Goal: Find specific page/section: Find specific page/section

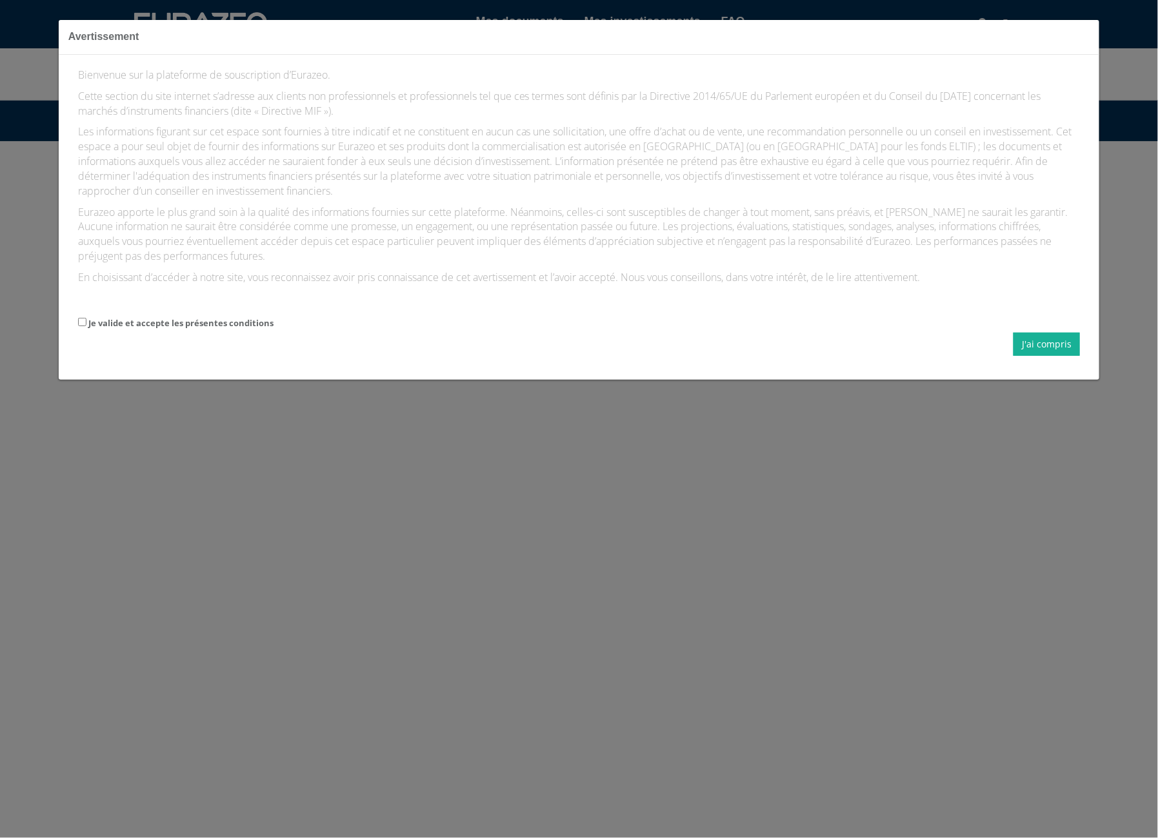
click at [156, 320] on label "Je valide et accepte les présentes conditions" at bounding box center [180, 323] width 185 height 12
click at [86, 320] on input "Je valide et accepte les présentes conditions" at bounding box center [82, 322] width 8 height 8
checkbox input "true"
click at [1052, 344] on button "J'ai compris" at bounding box center [1046, 344] width 66 height 23
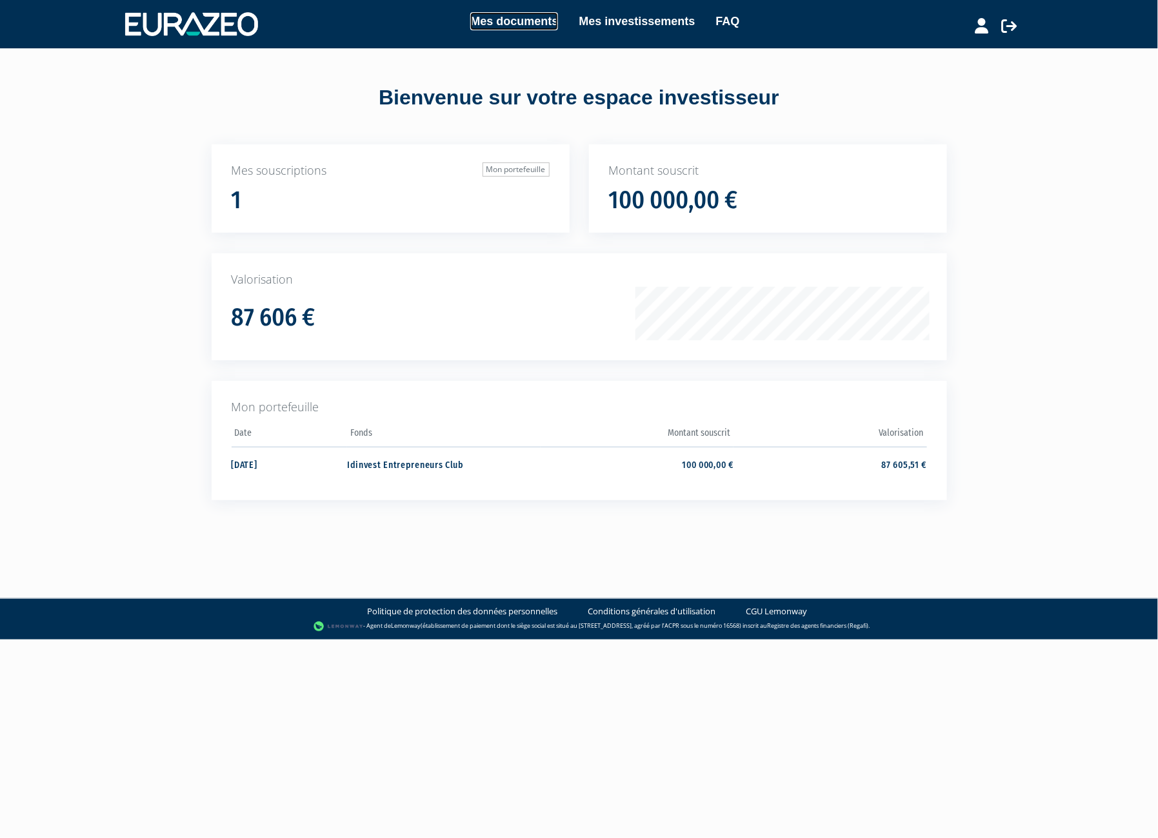
click at [470, 20] on link "Mes documents" at bounding box center [514, 21] width 88 height 18
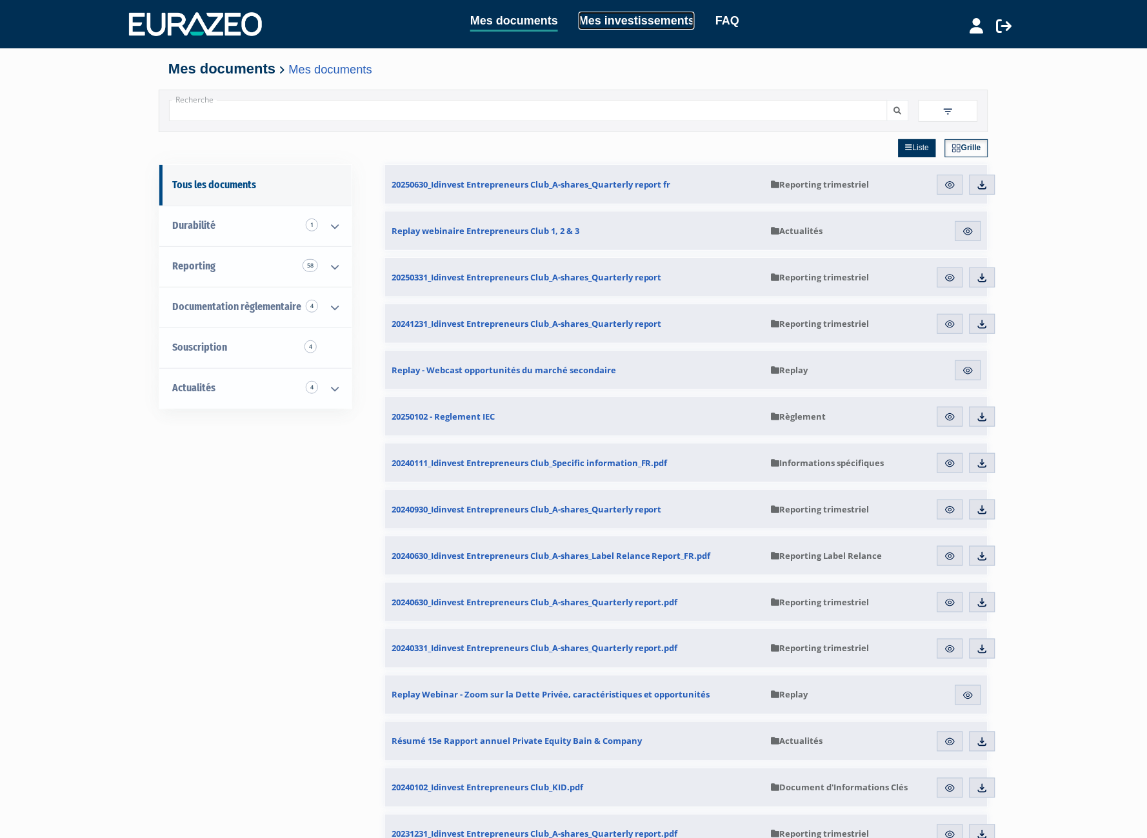
click at [626, 15] on link "Mes investissements" at bounding box center [636, 21] width 116 height 18
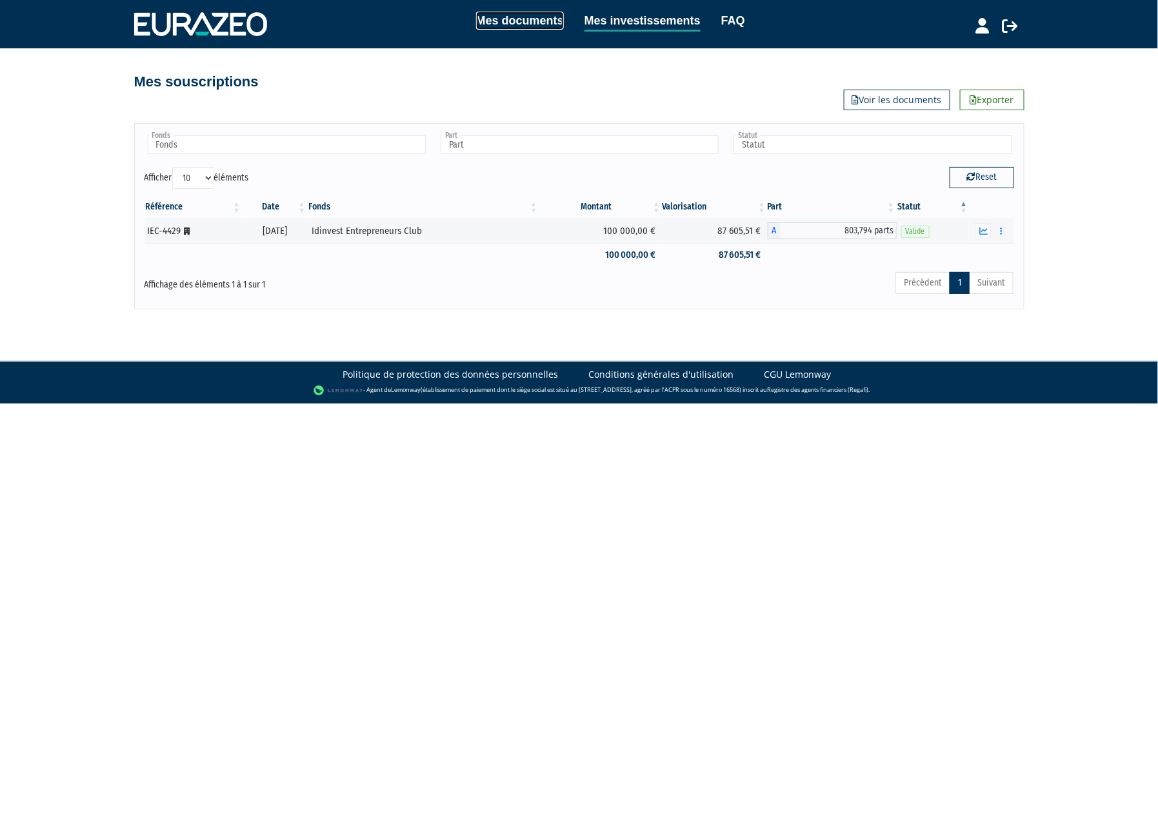
click at [476, 29] on link "Mes documents" at bounding box center [520, 21] width 88 height 18
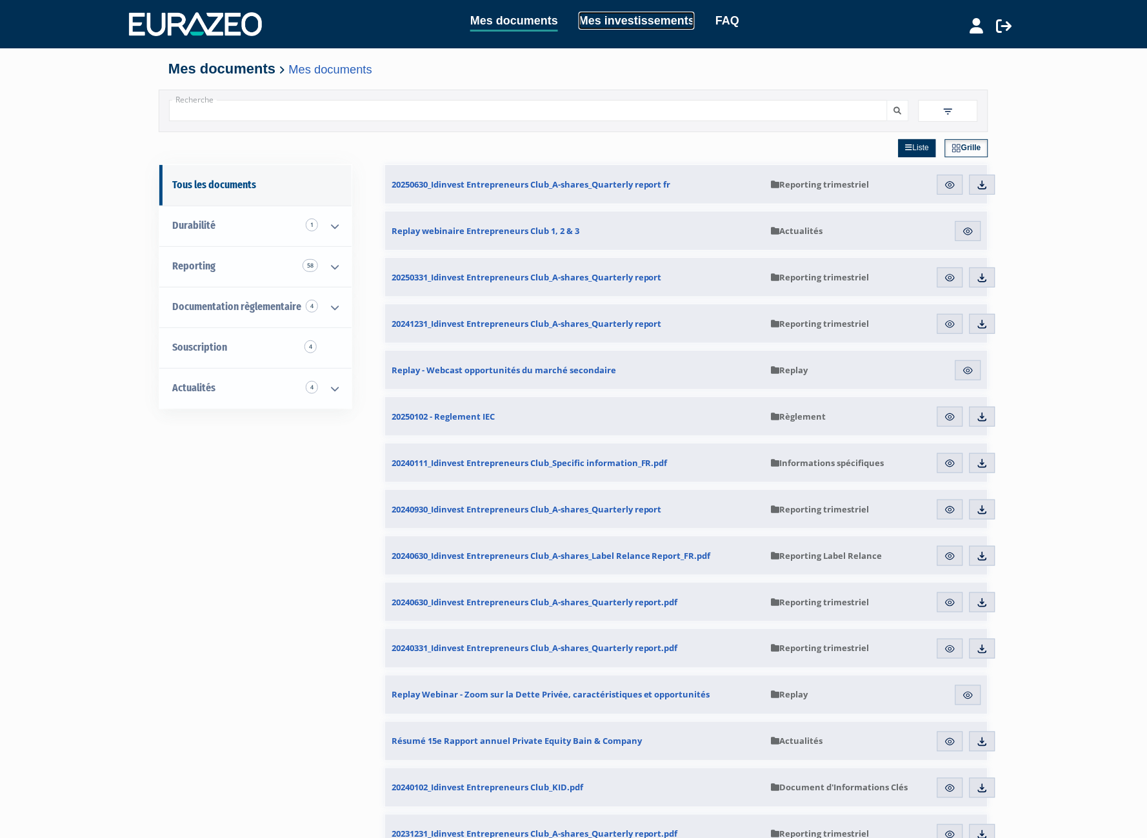
click at [613, 21] on link "Mes investissements" at bounding box center [636, 21] width 116 height 18
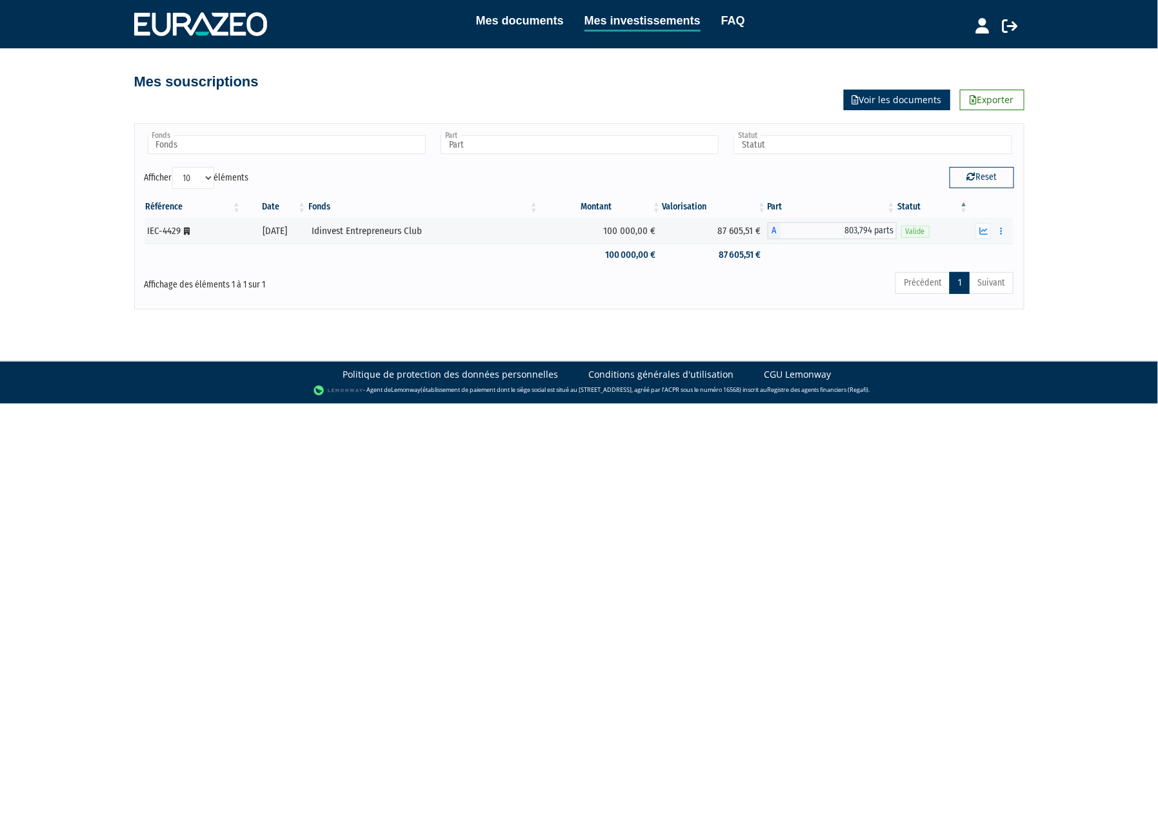
click at [897, 90] on link "Voir les documents" at bounding box center [896, 100] width 106 height 21
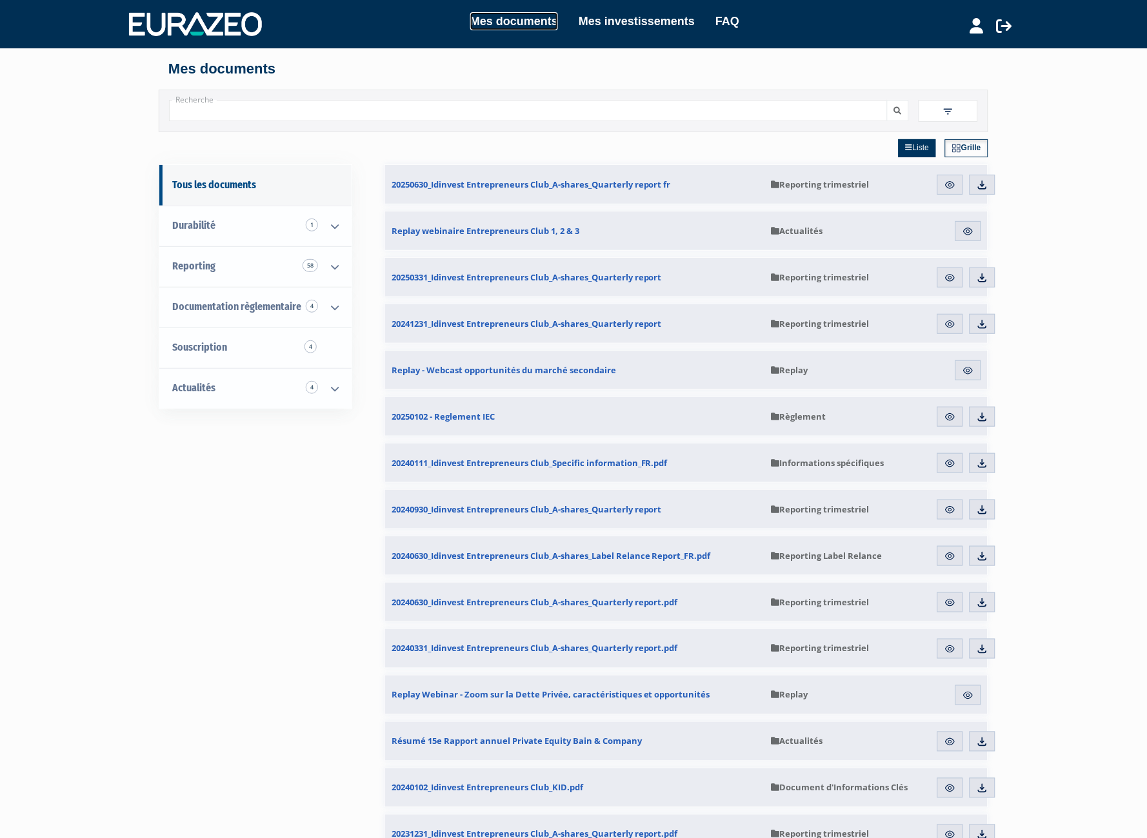
drag, startPoint x: 516, startPoint y: 28, endPoint x: 556, endPoint y: 27, distance: 40.0
click at [516, 28] on link "Mes documents" at bounding box center [514, 21] width 88 height 18
click at [653, 20] on link "Mes investissements" at bounding box center [636, 21] width 116 height 18
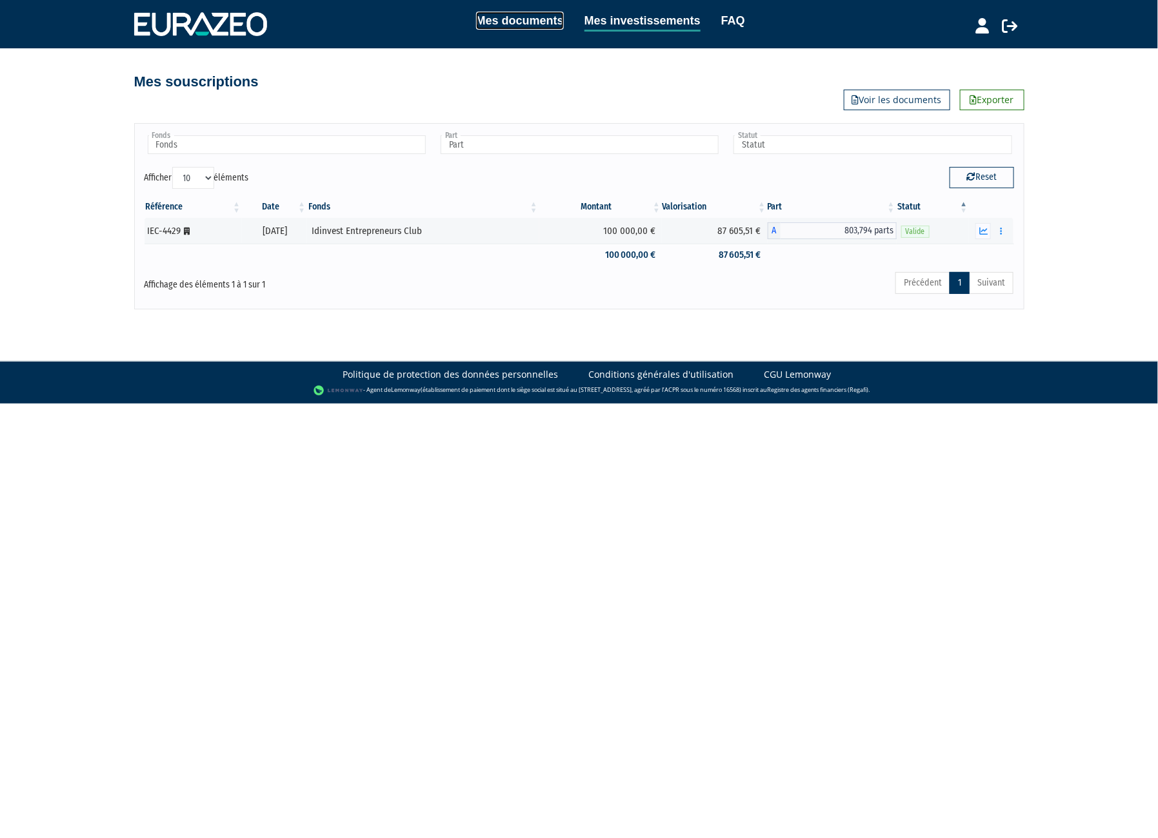
click at [518, 14] on link "Mes documents" at bounding box center [520, 21] width 88 height 18
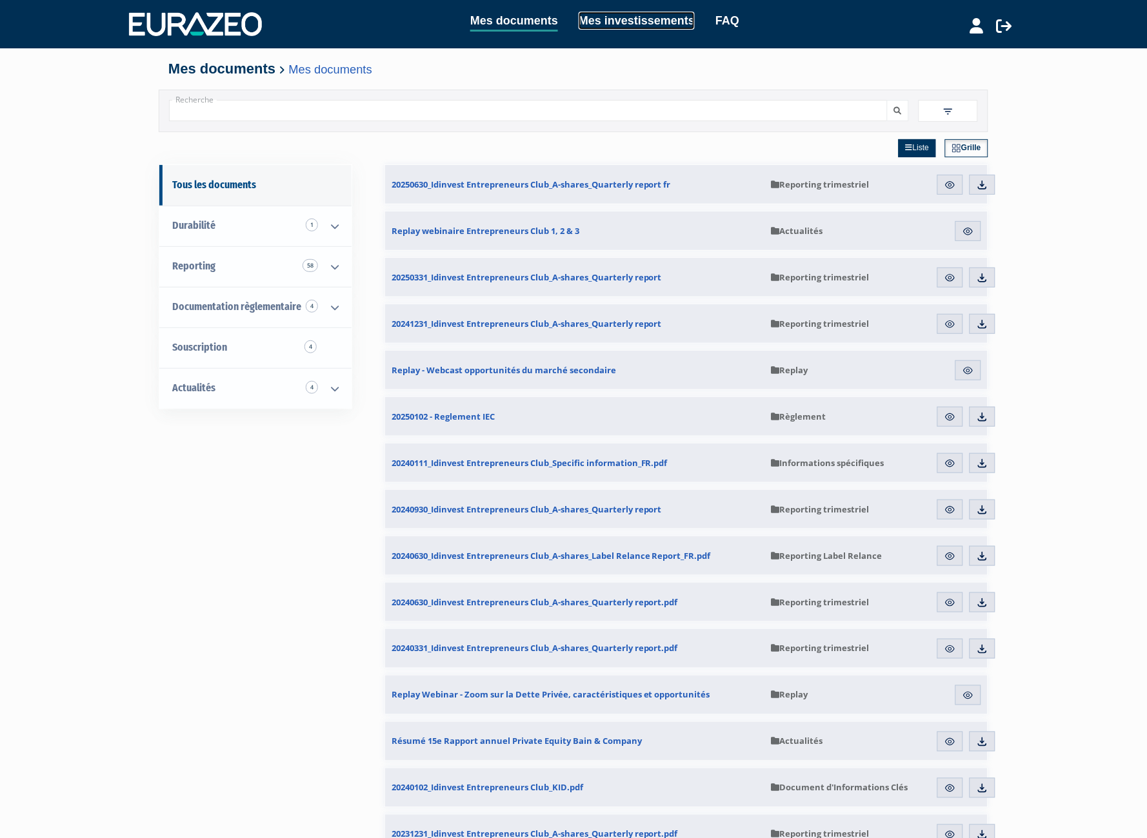
click at [595, 20] on link "Mes investissements" at bounding box center [636, 21] width 116 height 18
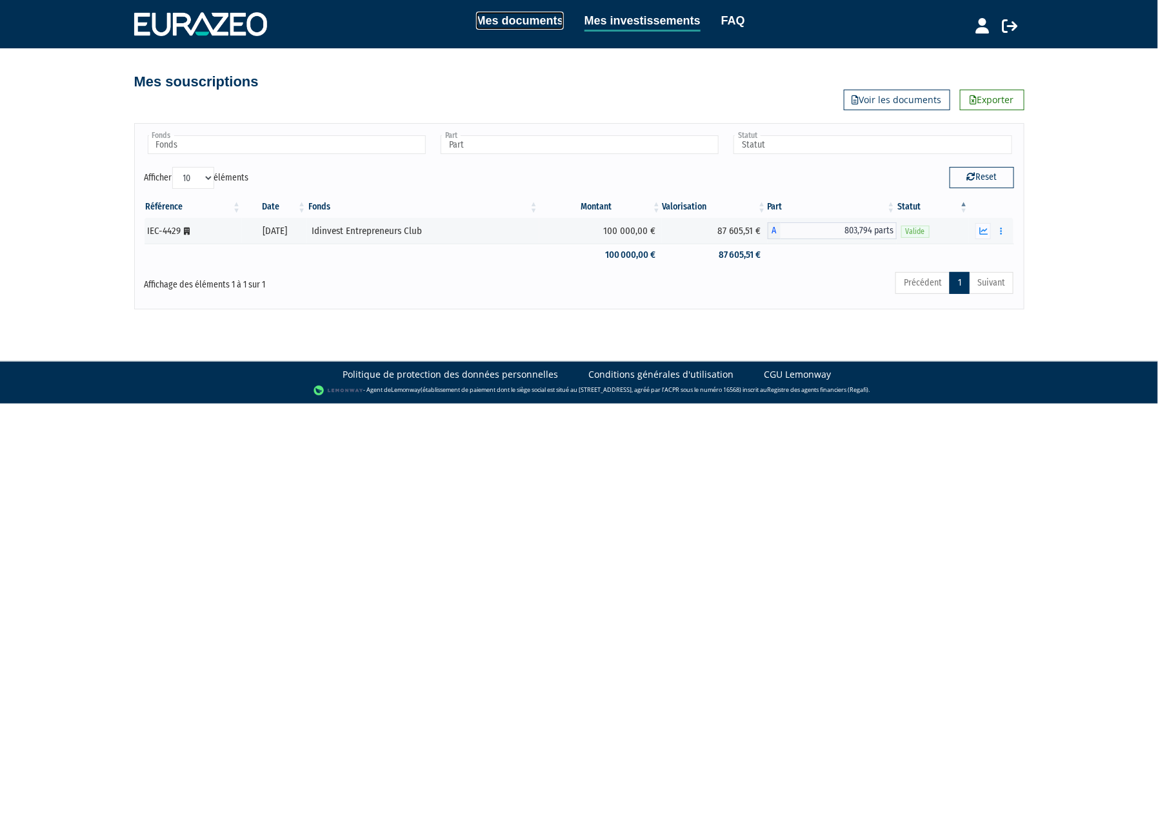
click at [537, 17] on link "Mes documents" at bounding box center [520, 21] width 88 height 18
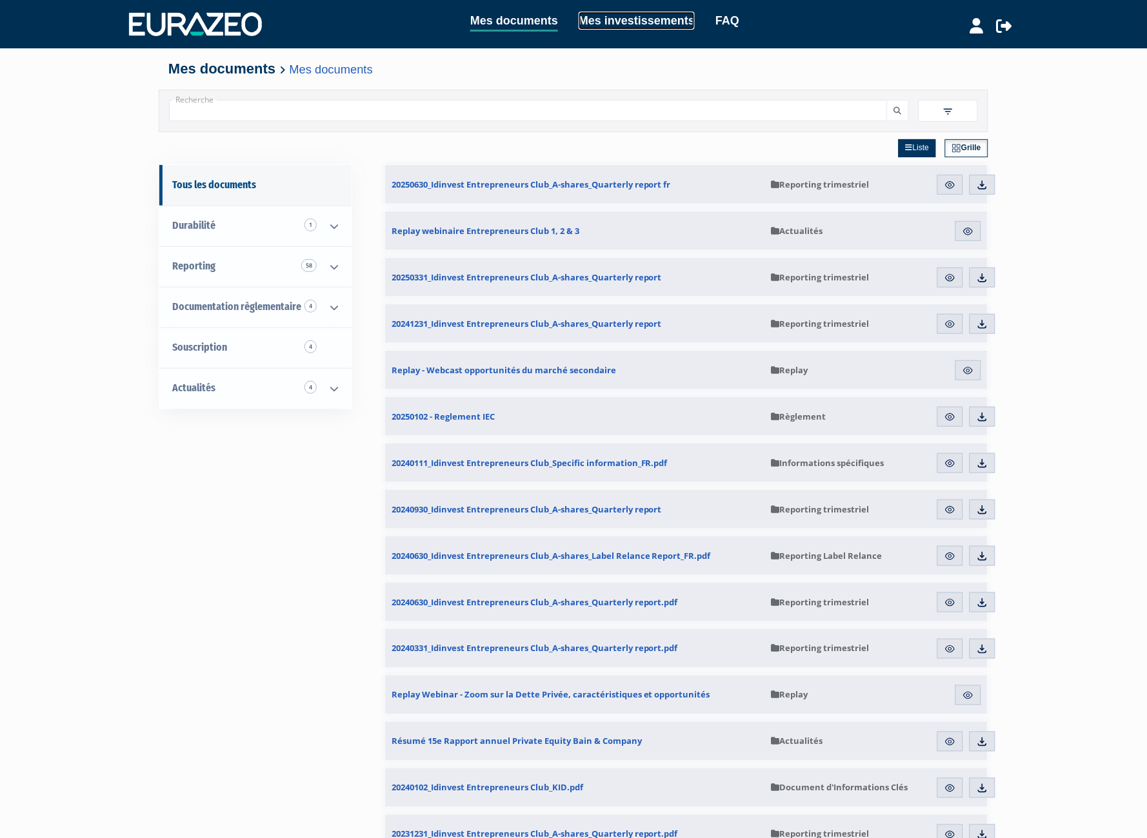
click at [642, 22] on link "Mes investissements" at bounding box center [636, 21] width 116 height 18
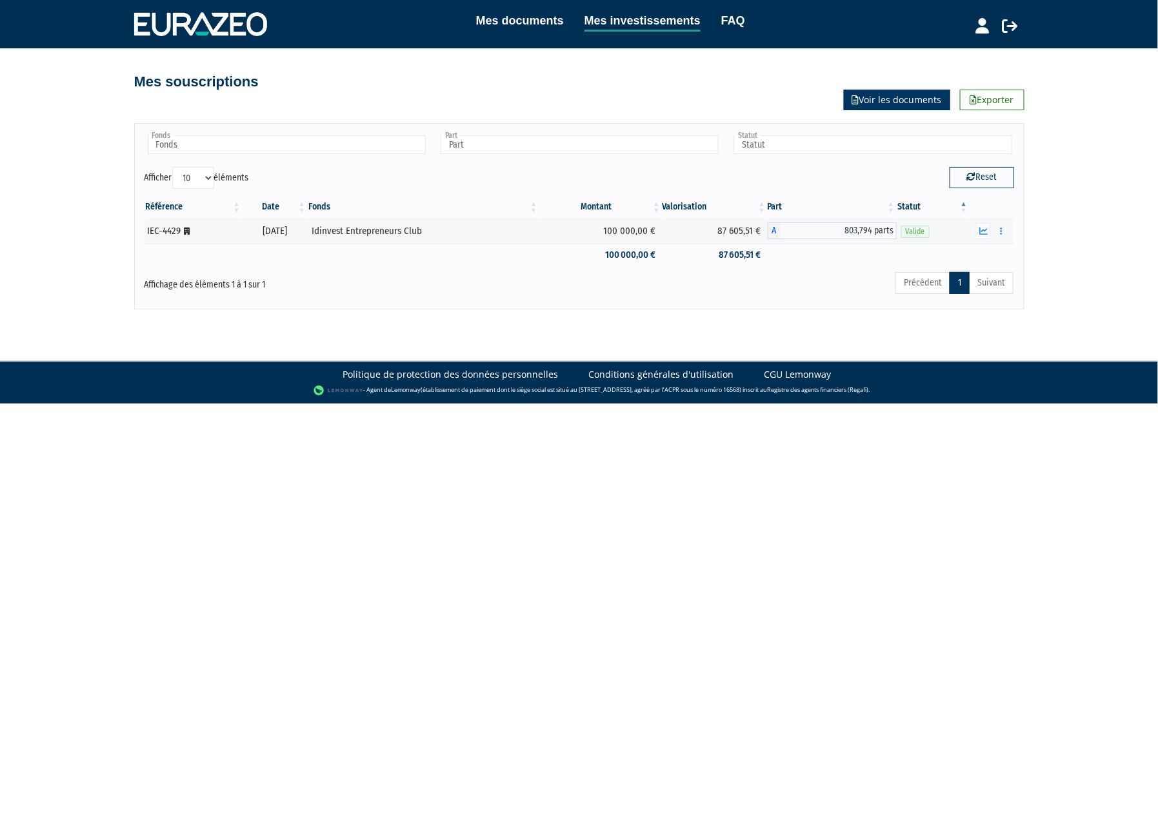
click at [859, 99] on link "Voir les documents" at bounding box center [896, 100] width 106 height 21
